Goal: Navigation & Orientation: Go to known website

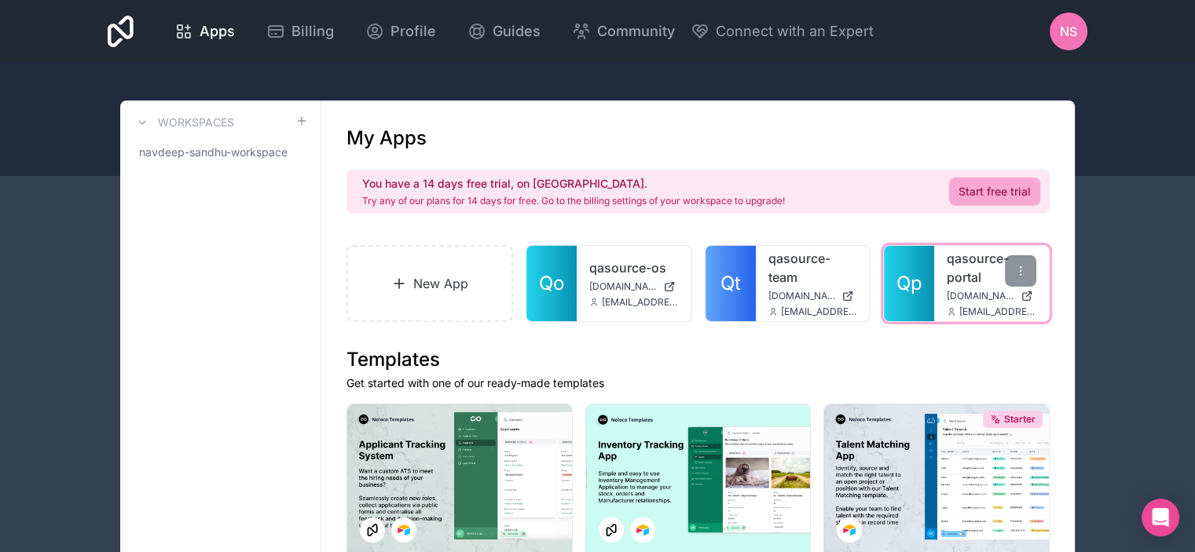
click at [905, 300] on link "Qp" at bounding box center [909, 283] width 50 height 75
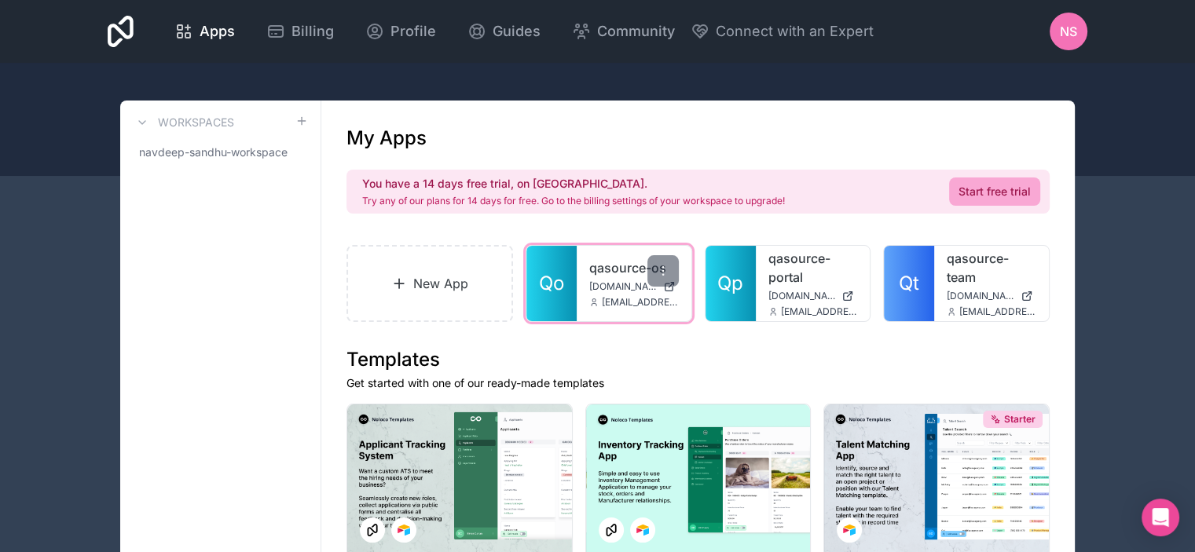
click at [559, 293] on span "Qo" at bounding box center [551, 283] width 25 height 25
